Goal: Purchase product/service

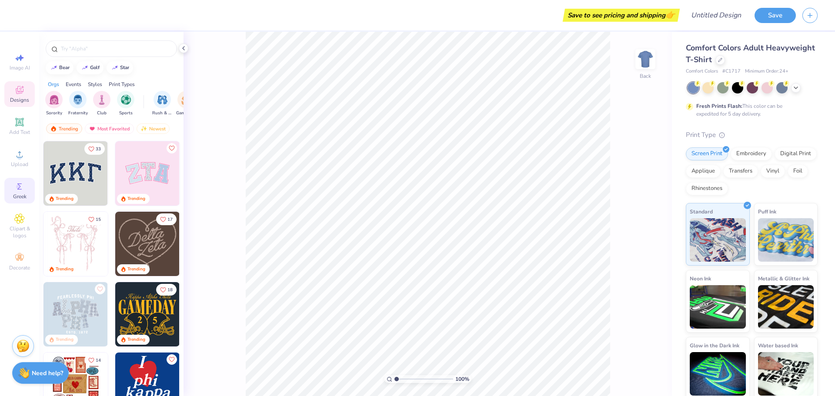
click at [27, 193] on div "Greek" at bounding box center [19, 191] width 30 height 26
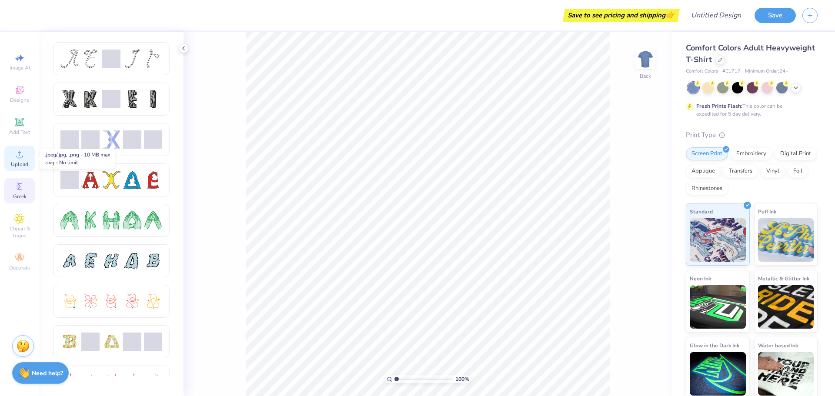
click at [15, 150] on icon at bounding box center [19, 154] width 10 height 10
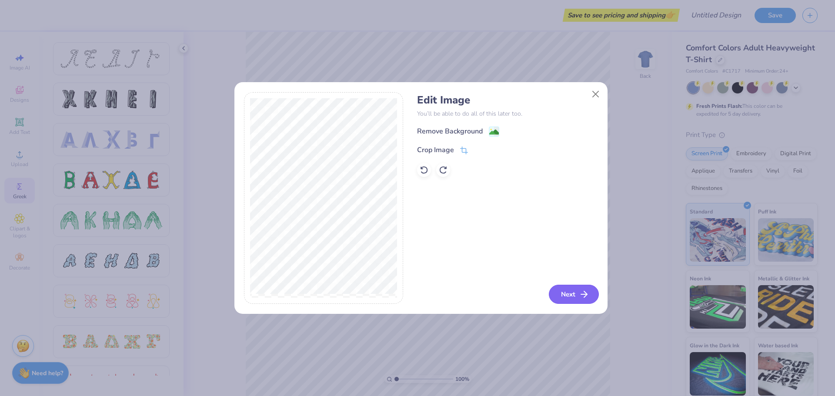
click at [571, 299] on button "Next" at bounding box center [574, 294] width 50 height 19
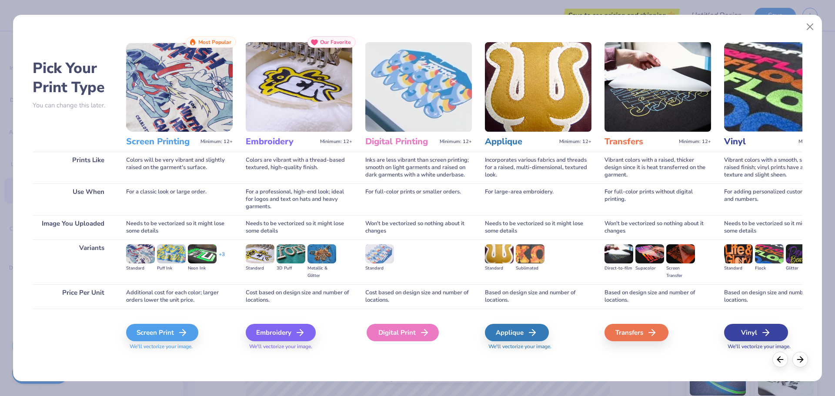
click at [404, 331] on div "Digital Print" at bounding box center [403, 332] width 72 height 17
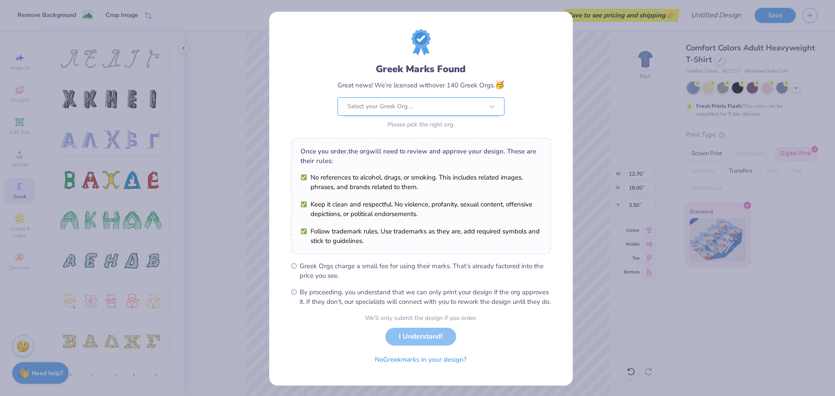
click at [430, 107] on div at bounding box center [415, 106] width 136 height 11
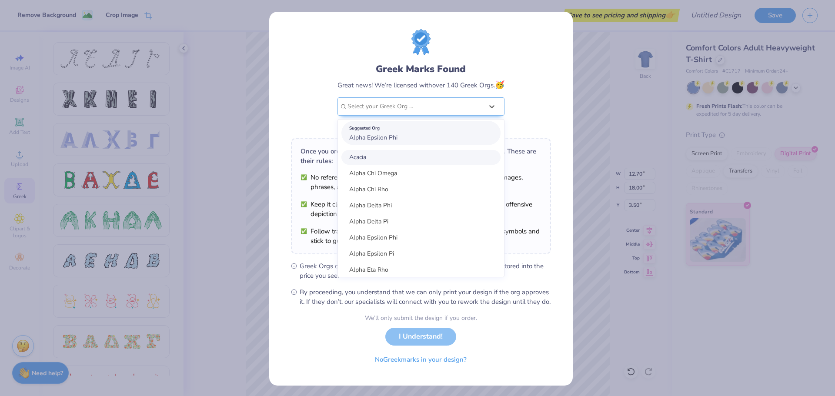
click at [384, 137] on span "Alpha Epsilon Phi" at bounding box center [373, 137] width 48 height 8
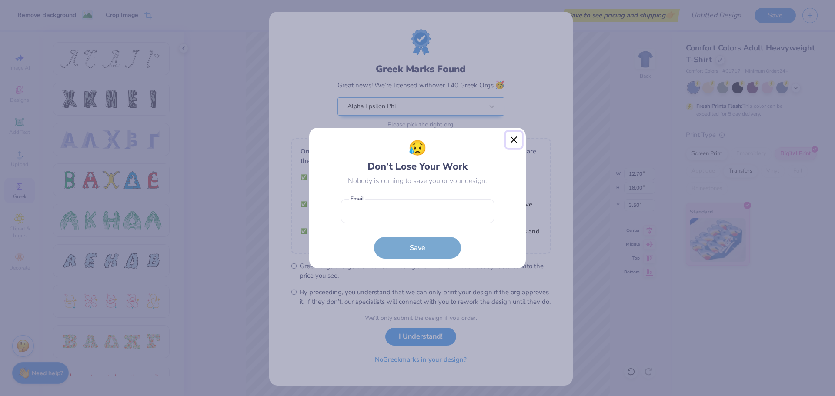
click at [510, 138] on button "Close" at bounding box center [514, 140] width 17 height 17
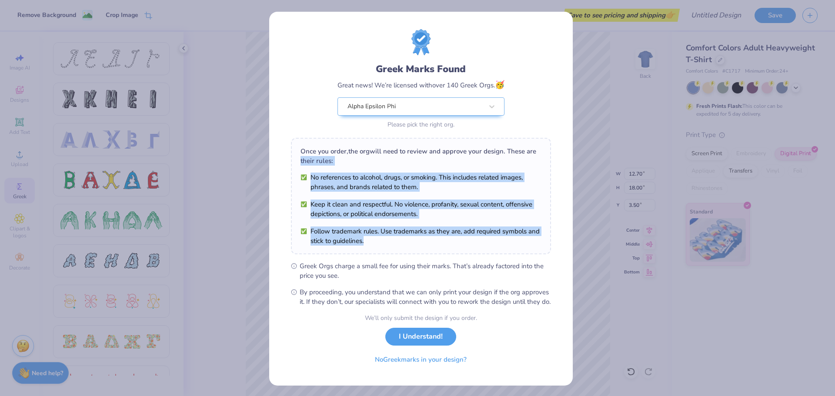
drag, startPoint x: 298, startPoint y: 158, endPoint x: 437, endPoint y: 244, distance: 163.0
click at [437, 244] on div "Once you order, the org will need to review and approve your design. These are …" at bounding box center [421, 196] width 260 height 117
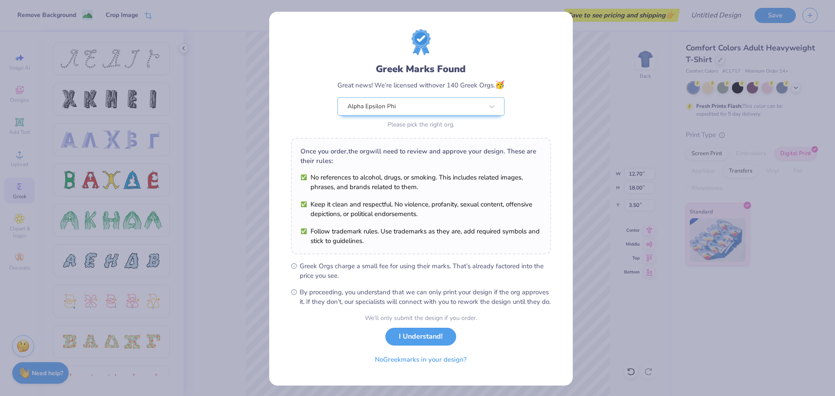
click at [513, 147] on div "Once you order, the org will need to review and approve your design. These are …" at bounding box center [420, 156] width 241 height 19
drag, startPoint x: 504, startPoint y: 149, endPoint x: 520, endPoint y: 158, distance: 18.9
click at [520, 158] on div "Once you order, the org will need to review and approve your design. These are …" at bounding box center [420, 156] width 241 height 19
click at [307, 161] on div "Once you order, the org will need to review and approve your design. These are …" at bounding box center [420, 156] width 241 height 19
click at [472, 105] on div "Alpha Epsilon Phi" at bounding box center [415, 106] width 137 height 17
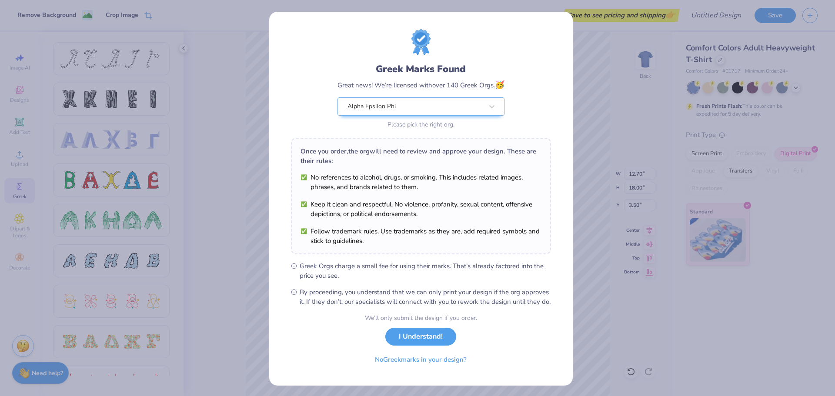
click at [352, 64] on div "Greek Marks Found" at bounding box center [420, 69] width 167 height 14
click at [421, 343] on button "I Understand!" at bounding box center [420, 335] width 71 height 18
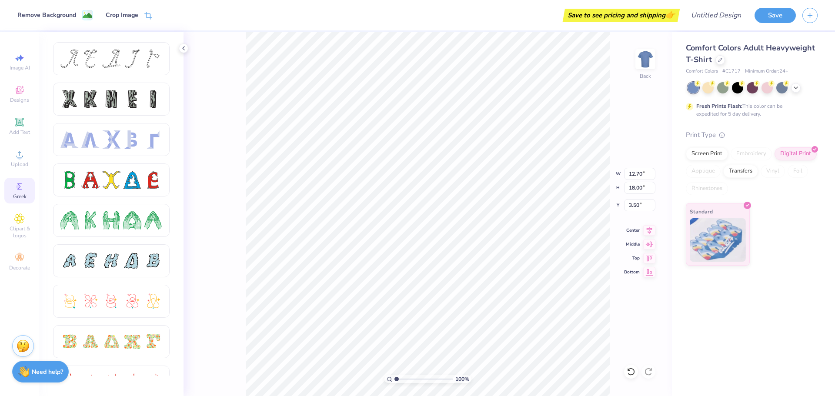
click at [36, 376] on strong "Need help?" at bounding box center [47, 372] width 31 height 8
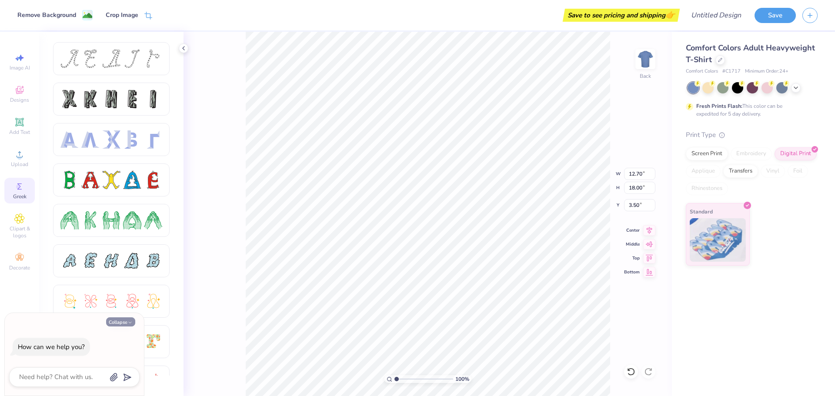
click at [129, 322] on polyline "button" at bounding box center [130, 322] width 3 height 1
type textarea "x"
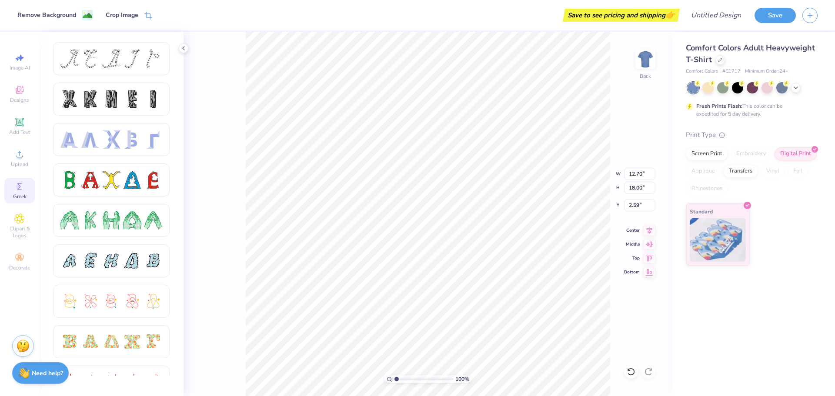
type input "2.59"
click at [45, 374] on strong "Need help?" at bounding box center [47, 372] width 31 height 8
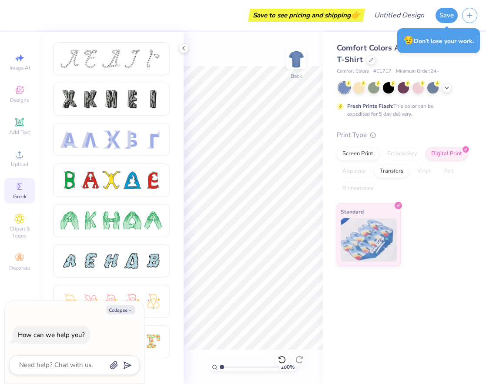
type textarea "x"
